Goal: Find contact information: Find contact information

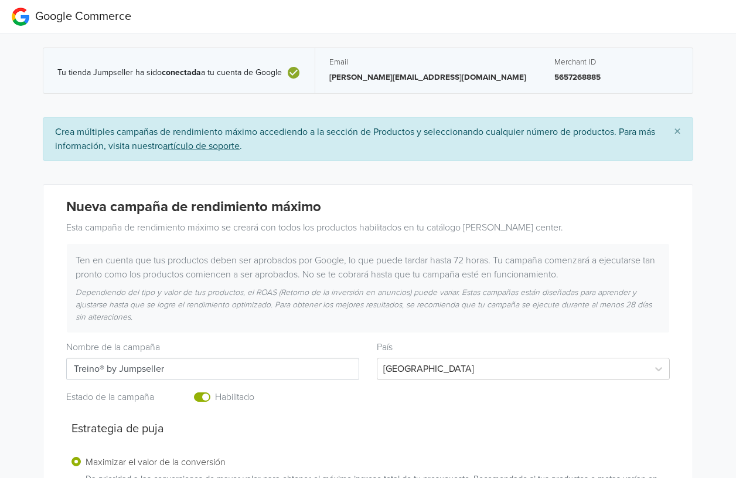
scroll to position [0, 1]
click at [554, 80] on p "5657268885" at bounding box center [616, 77] width 124 height 12
click at [680, 134] on span "×" at bounding box center [677, 131] width 7 height 17
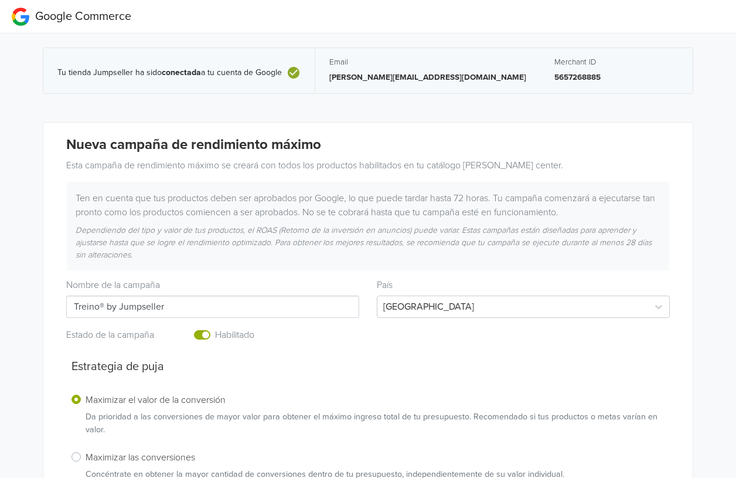
click at [554, 77] on p "5657268885" at bounding box center [616, 77] width 124 height 12
